Goal: Check status: Check status

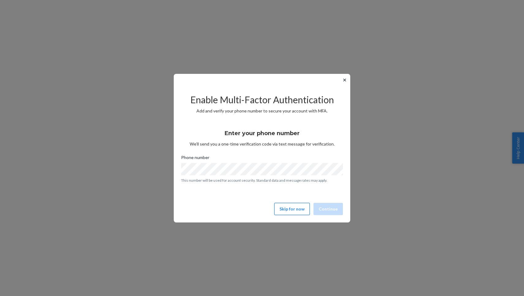
click at [289, 213] on button "Skip for now" at bounding box center [292, 209] width 36 height 12
click at [302, 214] on button "Skip for now" at bounding box center [292, 209] width 36 height 12
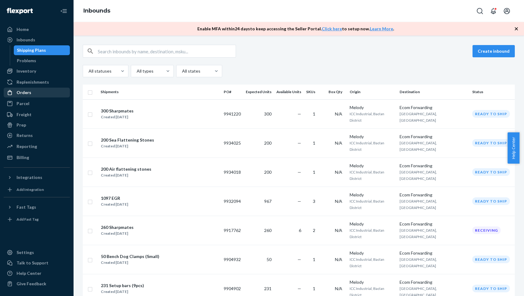
click at [38, 95] on div "Orders" at bounding box center [36, 92] width 65 height 9
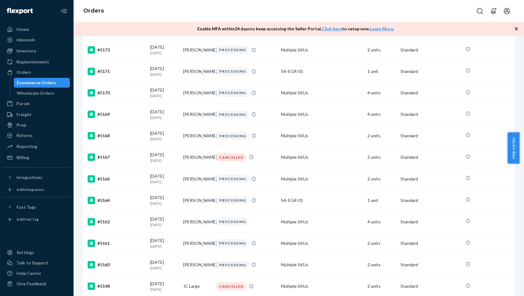
scroll to position [201, 0]
click at [167, 168] on td "09/20/2025 1 day ago" at bounding box center [164, 156] width 33 height 21
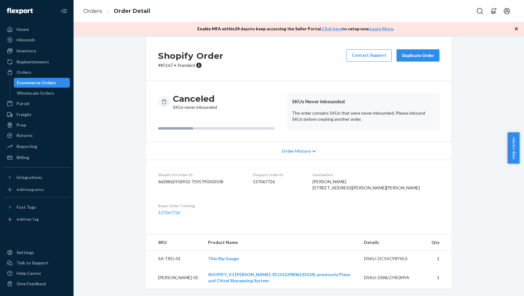
scroll to position [26, 0]
click at [157, 253] on td "SA-TRG-01" at bounding box center [174, 259] width 57 height 16
drag, startPoint x: 154, startPoint y: 249, endPoint x: 178, endPoint y: 257, distance: 25.8
click at [178, 257] on td "SA-TRG-01" at bounding box center [174, 259] width 57 height 16
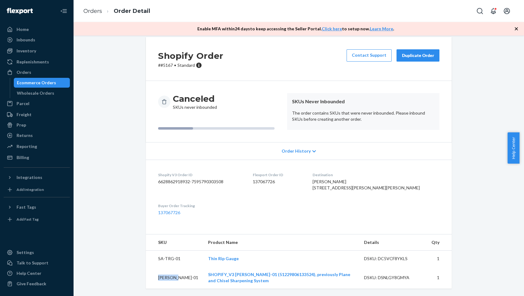
drag, startPoint x: 161, startPoint y: 270, endPoint x: 178, endPoint y: 283, distance: 21.7
click at [178, 283] on td "[PERSON_NAME]-01" at bounding box center [174, 278] width 57 height 22
click at [178, 282] on td "[PERSON_NAME]-01" at bounding box center [174, 278] width 57 height 22
drag, startPoint x: 171, startPoint y: 266, endPoint x: 153, endPoint y: 250, distance: 23.7
click at [153, 251] on td "SA-TRG-01" at bounding box center [174, 259] width 57 height 16
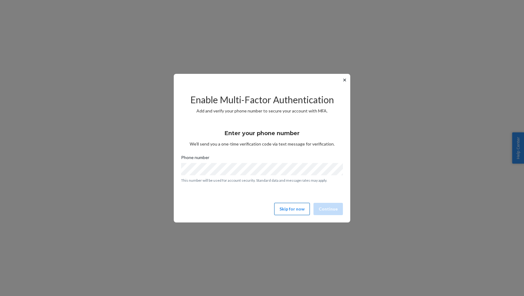
click at [287, 209] on button "Skip for now" at bounding box center [292, 209] width 36 height 12
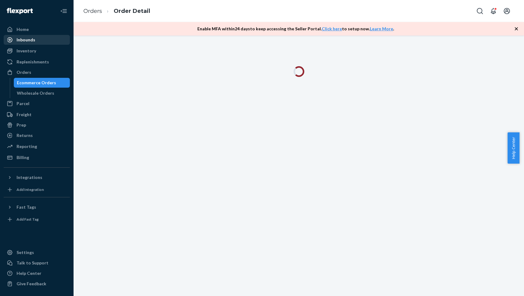
click at [37, 39] on div "Inbounds" at bounding box center [36, 40] width 65 height 9
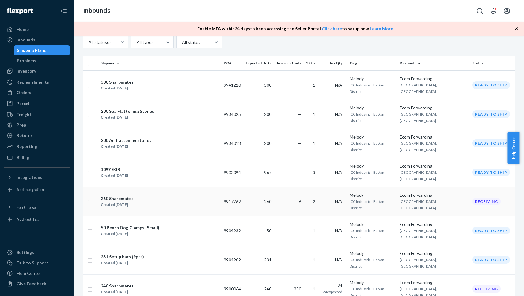
scroll to position [61, 0]
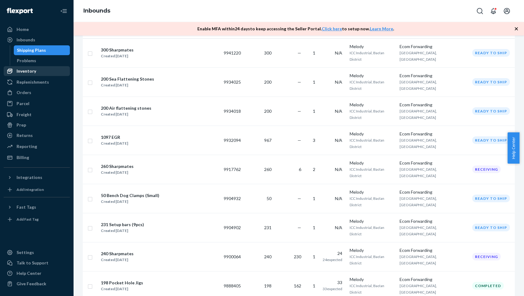
click at [34, 70] on div "Inventory" at bounding box center [27, 71] width 20 height 6
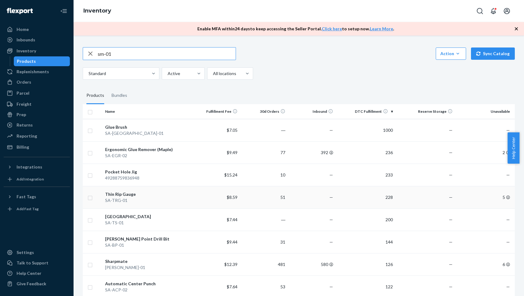
type input "sm-01"
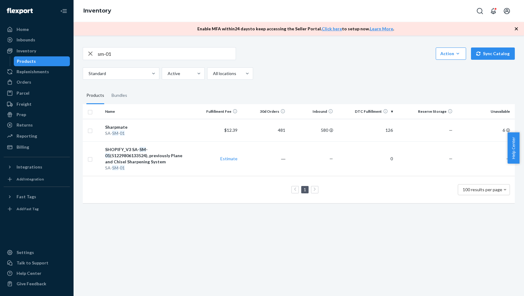
click at [147, 212] on div "sm-01 Action Create product Create bundle Bulk create products Bulk update prod…" at bounding box center [299, 166] width 451 height 261
